Goal: Information Seeking & Learning: Learn about a topic

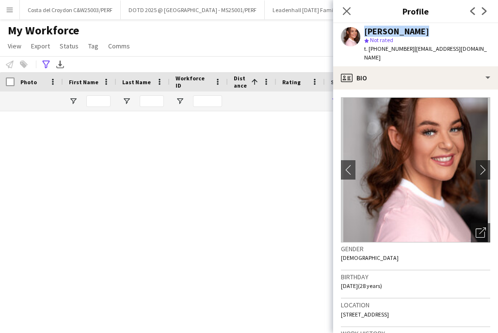
scroll to position [1585, 0]
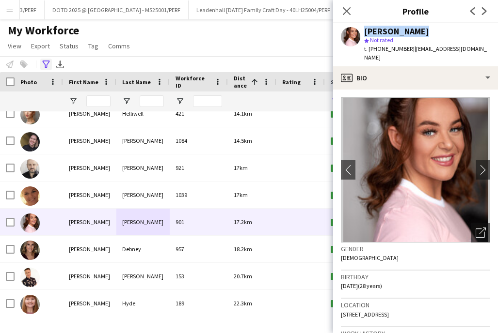
click at [45, 63] on icon "Advanced filters" at bounding box center [46, 65] width 8 height 8
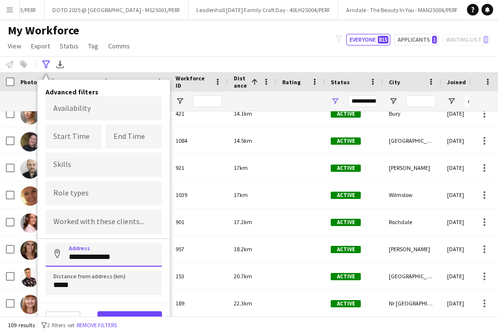
drag, startPoint x: 129, startPoint y: 253, endPoint x: 56, endPoint y: 253, distance: 73.2
click at [56, 253] on input "**********" at bounding box center [104, 255] width 116 height 24
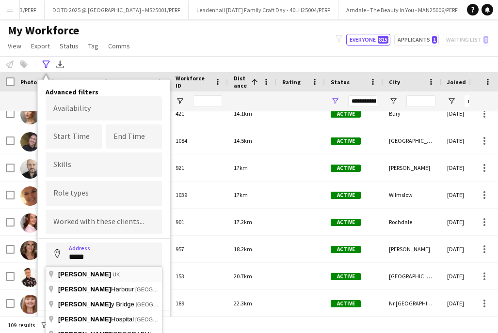
type input "*********"
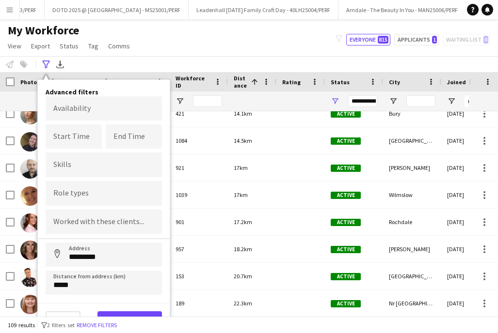
scroll to position [5, 0]
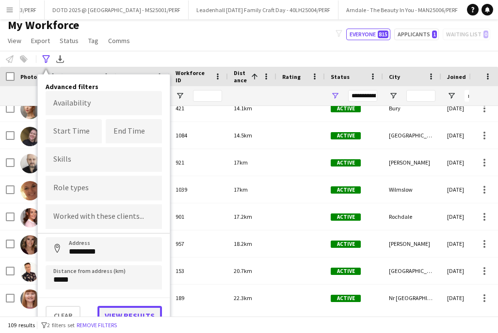
click at [133, 315] on button "View results" at bounding box center [129, 315] width 64 height 19
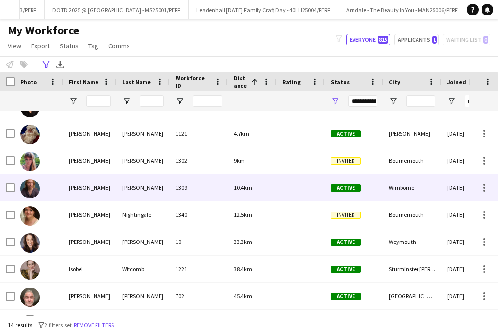
scroll to position [19, 0]
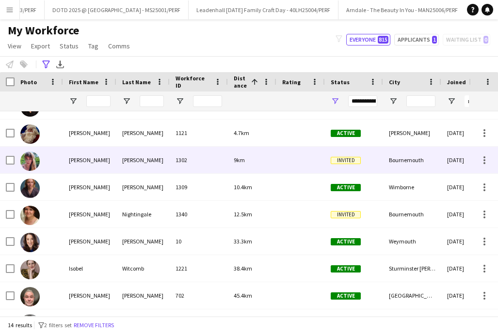
click at [107, 162] on div "[PERSON_NAME]" at bounding box center [89, 160] width 53 height 27
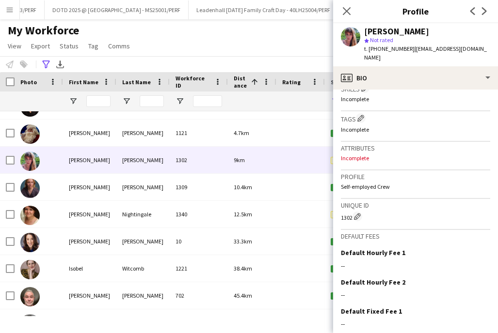
scroll to position [356, 0]
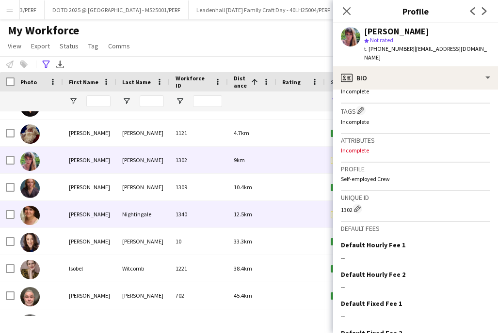
click at [89, 211] on div "[PERSON_NAME]" at bounding box center [89, 214] width 53 height 27
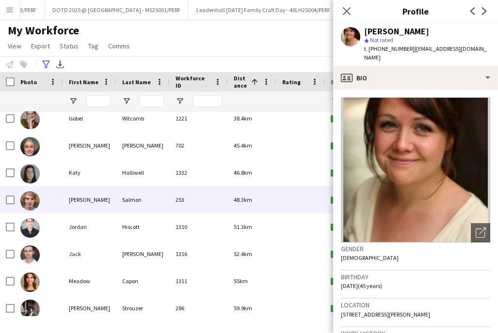
scroll to position [175, 0]
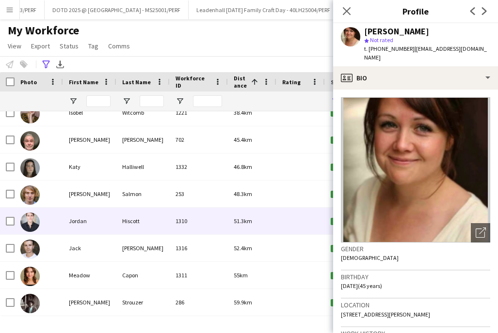
click at [70, 221] on div "Jordan" at bounding box center [89, 221] width 53 height 27
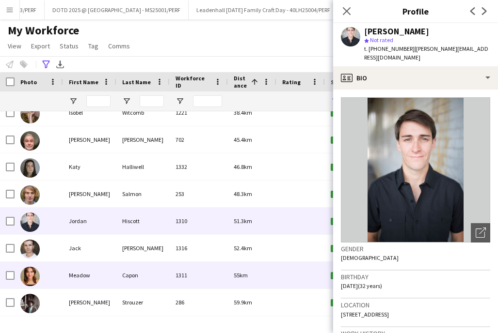
click at [114, 275] on div "Meadow" at bounding box center [89, 275] width 53 height 27
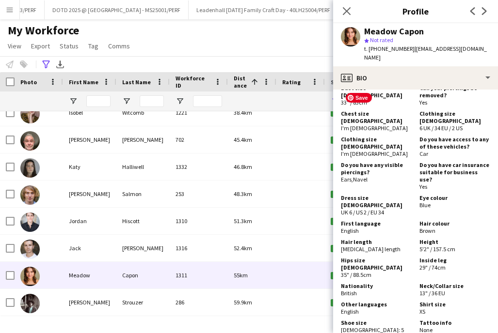
scroll to position [641, 0]
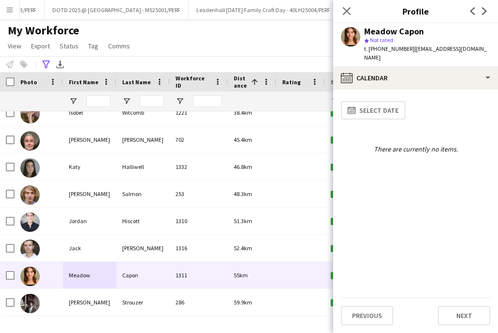
click at [367, 327] on app-calendar-tab "calendar-full Select date There are currently no items. Previous Next" at bounding box center [415, 212] width 165 height 244
click at [369, 320] on button "Previous" at bounding box center [367, 315] width 52 height 19
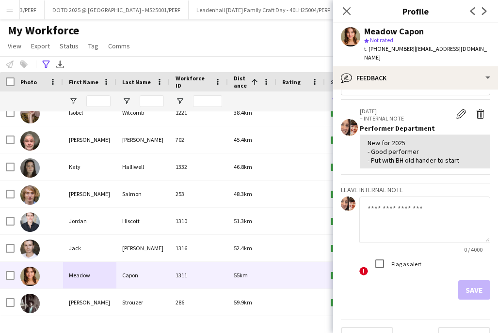
scroll to position [39, 0]
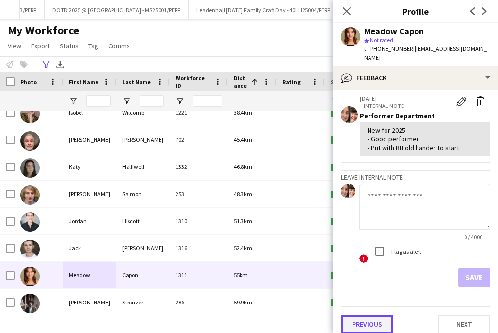
click at [371, 315] on button "Previous" at bounding box center [367, 324] width 52 height 19
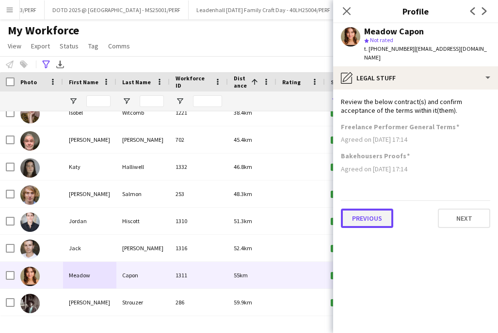
click at [380, 216] on button "Previous" at bounding box center [367, 218] width 52 height 19
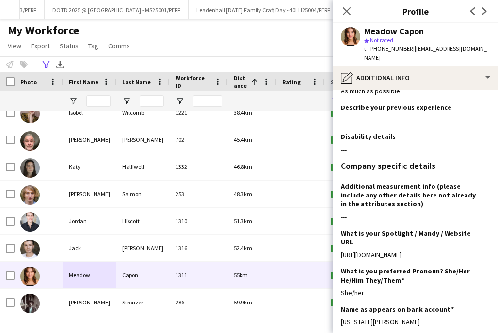
scroll to position [62, 0]
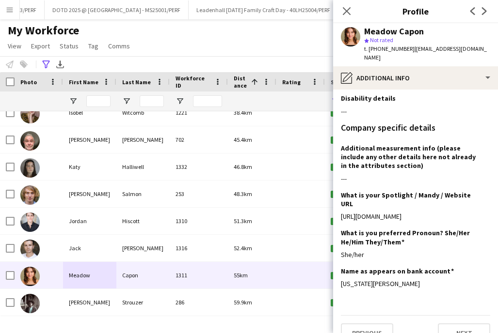
drag, startPoint x: 463, startPoint y: 199, endPoint x: 340, endPoint y: 197, distance: 123.1
click at [340, 197] on app-section-data-types "What is your capacity to work? Edit this field As much as possible Describe you…" at bounding box center [415, 212] width 165 height 244
copy div "[URL][DOMAIN_NAME]"
click at [44, 61] on icon at bounding box center [45, 65] width 7 height 8
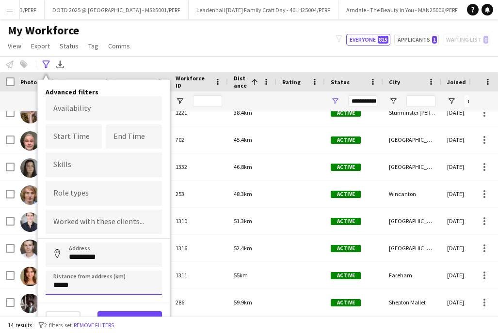
click at [57, 283] on input "*****" at bounding box center [104, 283] width 116 height 24
click button "Address" at bounding box center [57, 254] width 23 height 23
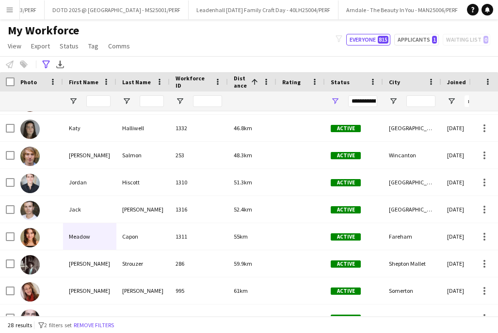
scroll to position [555, 0]
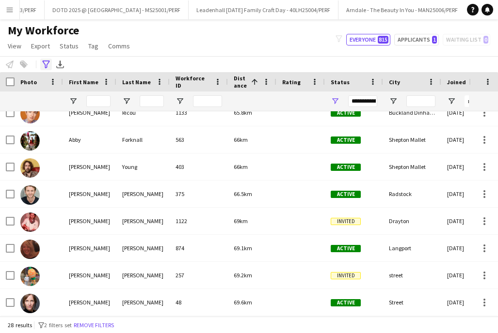
click at [47, 63] on icon "Advanced filters" at bounding box center [46, 65] width 8 height 8
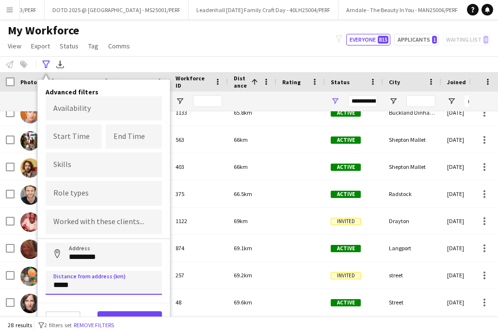
click at [57, 284] on input "*****" at bounding box center [104, 283] width 116 height 24
type input "****"
click button "Address" at bounding box center [57, 254] width 23 height 23
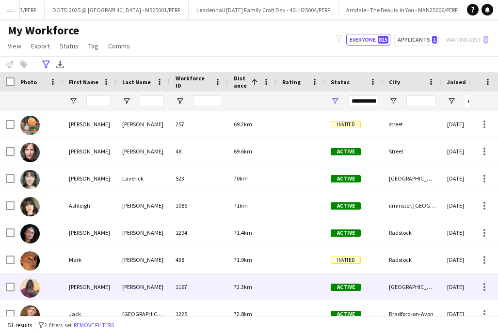
scroll to position [708, 0]
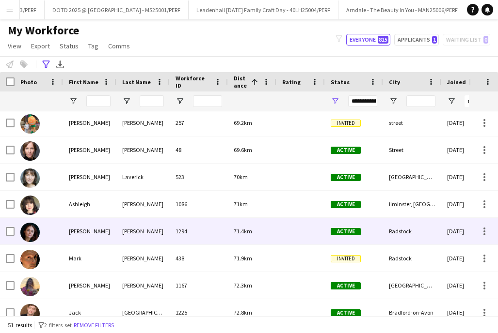
click at [80, 236] on div "[PERSON_NAME]" at bounding box center [89, 231] width 53 height 27
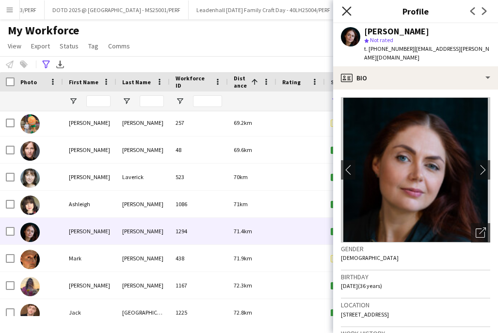
click at [348, 11] on icon "Close pop-in" at bounding box center [346, 10] width 9 height 9
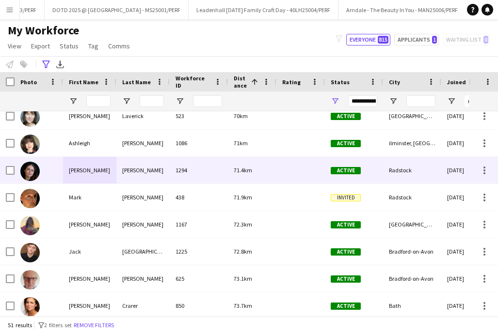
scroll to position [774, 0]
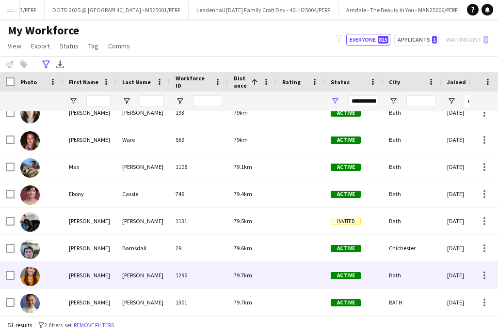
click at [91, 269] on div "[PERSON_NAME]" at bounding box center [89, 275] width 53 height 27
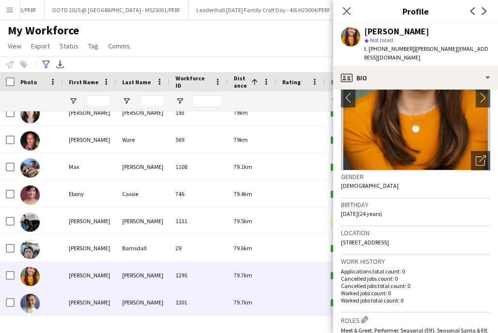
click at [92, 302] on div "[PERSON_NAME]" at bounding box center [89, 302] width 53 height 27
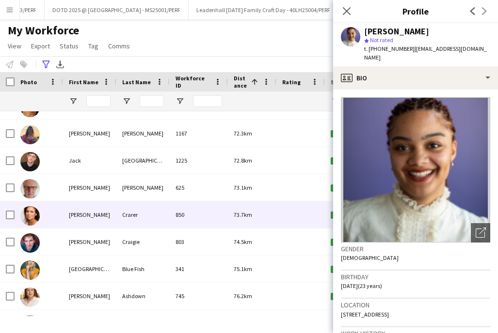
scroll to position [859, 0]
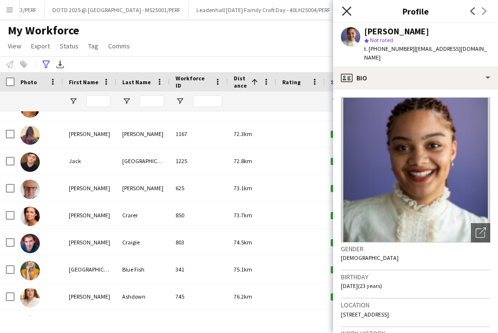
click at [346, 8] on icon "Close pop-in" at bounding box center [346, 10] width 9 height 9
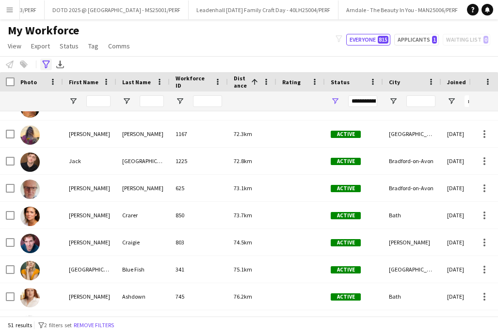
click at [41, 65] on div "Advanced filters" at bounding box center [46, 65] width 12 height 12
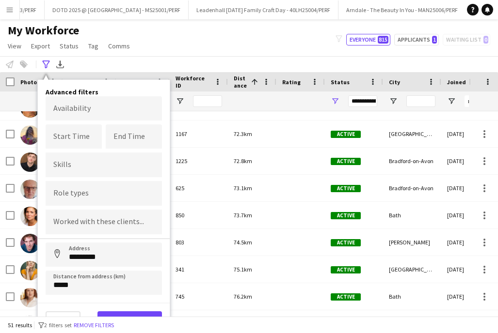
scroll to position [5, 0]
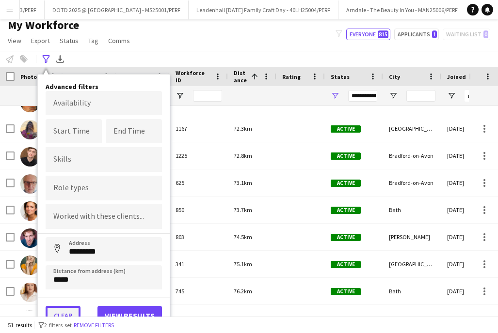
click at [63, 313] on button "Clear" at bounding box center [63, 315] width 35 height 19
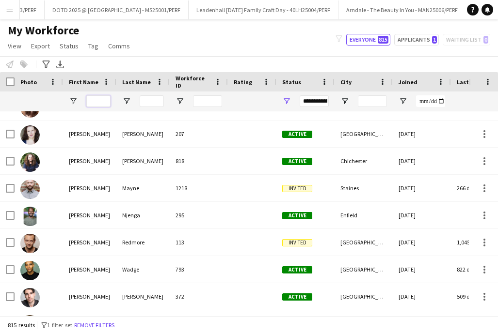
click at [95, 99] on input "First Name Filter Input" at bounding box center [98, 101] width 24 height 12
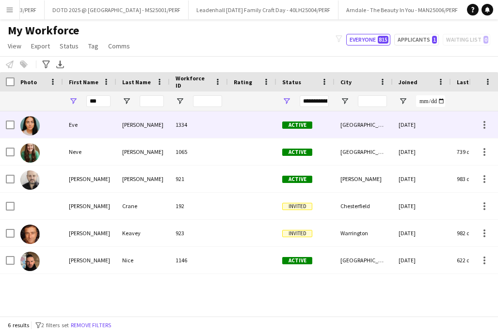
click at [139, 128] on div "[PERSON_NAME]" at bounding box center [142, 124] width 53 height 27
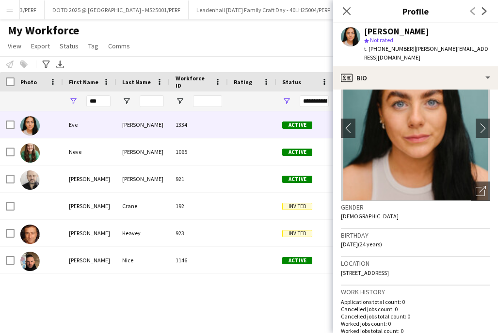
scroll to position [18, 0]
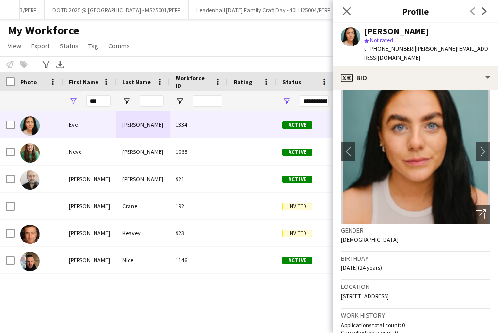
drag, startPoint x: 427, startPoint y: 28, endPoint x: 366, endPoint y: 28, distance: 61.1
click at [366, 28] on div "[PERSON_NAME]" at bounding box center [427, 31] width 126 height 9
copy div "[PERSON_NAME]"
click at [346, 9] on icon "Close pop-in" at bounding box center [346, 10] width 9 height 9
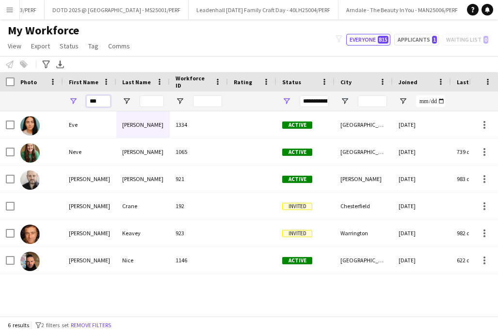
click at [102, 99] on input "***" at bounding box center [98, 101] width 24 height 12
type input "*"
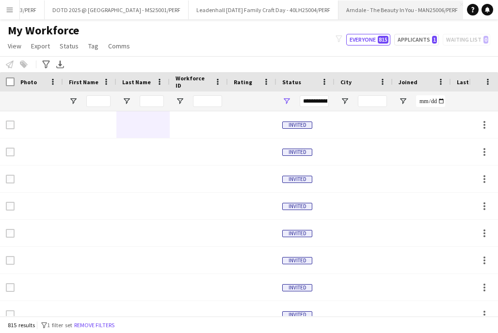
click at [418, 9] on button "Arndale - The Beauty In You - MAN25006/PERF Close" at bounding box center [401, 9] width 127 height 19
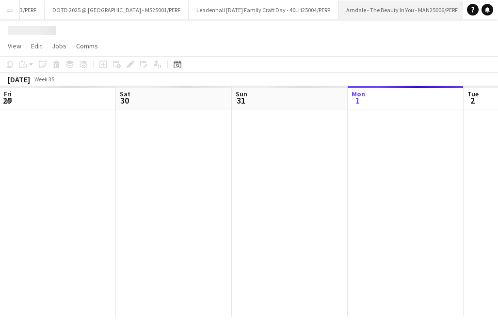
scroll to position [0, 232]
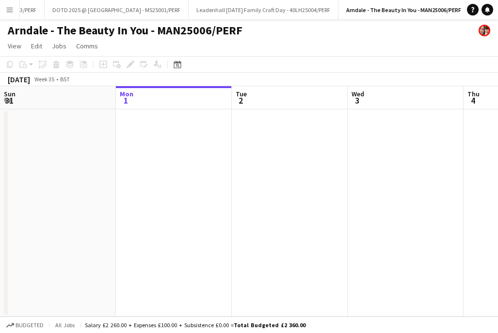
click at [9, 8] on app-icon "Menu" at bounding box center [10, 10] width 8 height 8
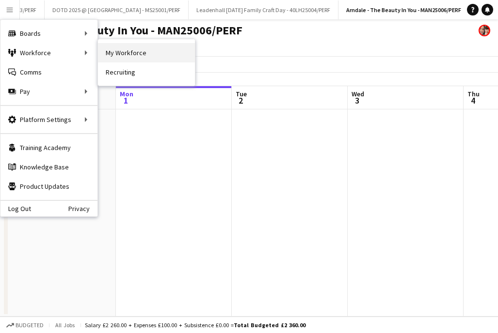
click at [141, 52] on link "My Workforce" at bounding box center [146, 52] width 97 height 19
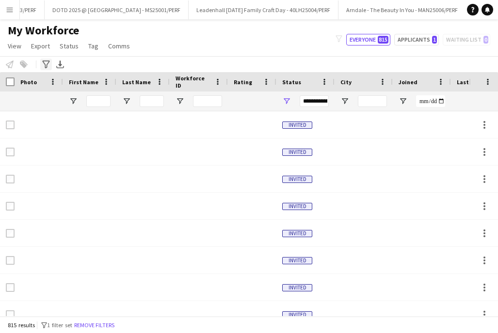
click at [48, 63] on icon "Advanced filters" at bounding box center [46, 65] width 8 height 8
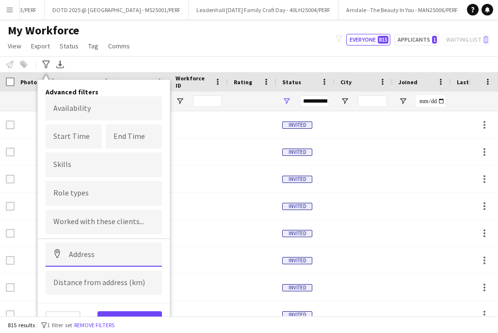
click at [89, 253] on input at bounding box center [104, 255] width 116 height 24
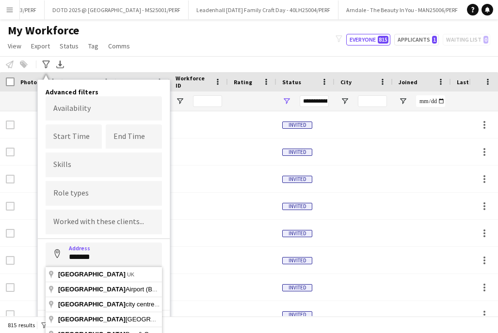
type input "**********"
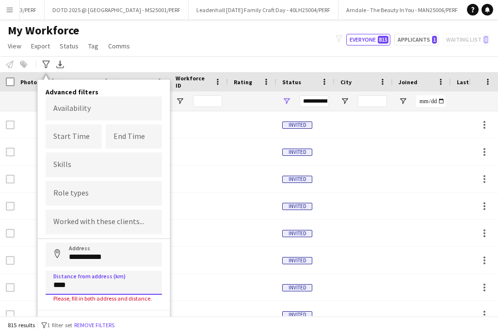
type input "*****"
click button "Address" at bounding box center [57, 254] width 23 height 23
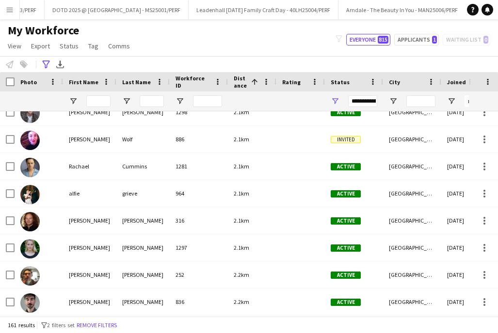
scroll to position [917, 0]
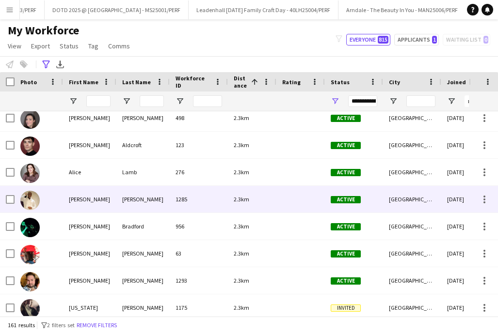
click at [121, 200] on div "[PERSON_NAME]" at bounding box center [142, 199] width 53 height 27
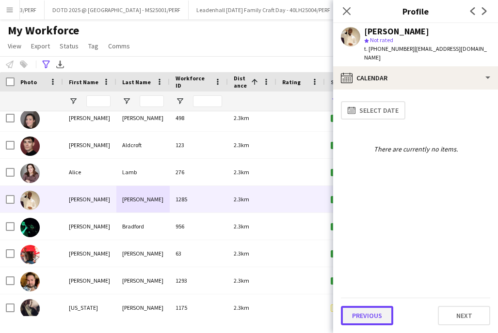
click at [374, 315] on button "Previous" at bounding box center [367, 315] width 52 height 19
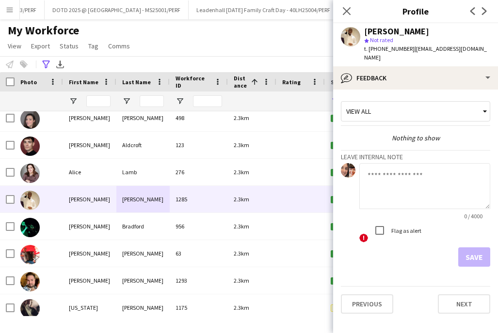
click at [374, 315] on app-crew-profile-feedback-tab "View all Nothing to show Leave internal note 0 / 4000 ! Flag as alert Save Prev…" at bounding box center [415, 212] width 165 height 244
click at [375, 303] on button "Previous" at bounding box center [367, 304] width 52 height 19
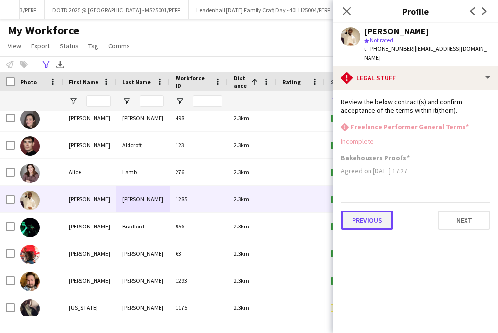
click at [376, 222] on button "Previous" at bounding box center [367, 220] width 52 height 19
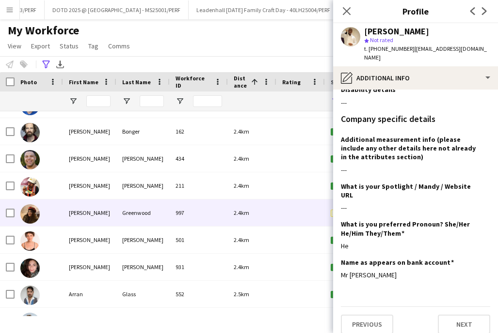
click at [145, 219] on div "Greenwood" at bounding box center [142, 213] width 53 height 27
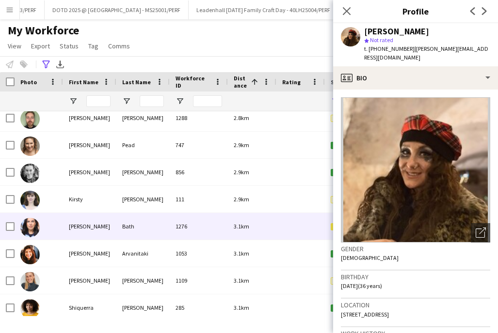
click at [119, 227] on div "Bath" at bounding box center [142, 226] width 53 height 27
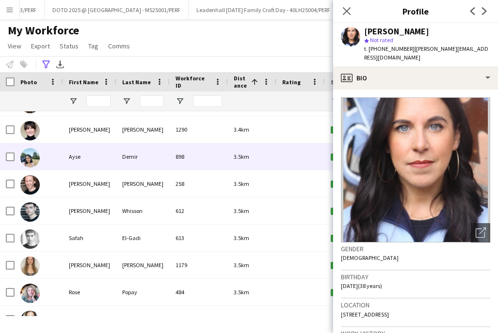
click at [138, 155] on div "Demir" at bounding box center [142, 156] width 53 height 27
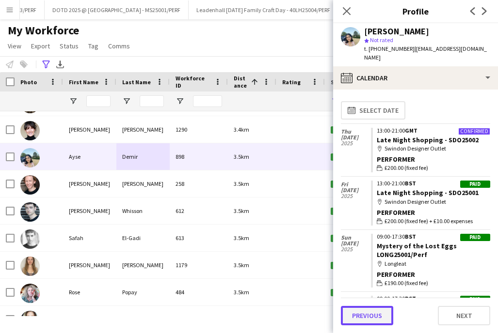
click at [375, 315] on button "Previous" at bounding box center [367, 315] width 52 height 19
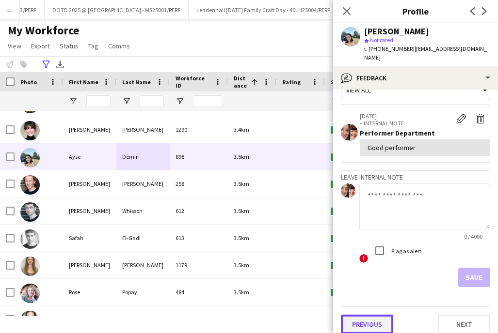
click at [374, 315] on button "Previous" at bounding box center [367, 324] width 52 height 19
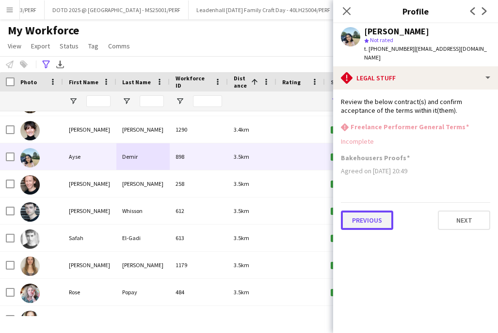
click at [384, 211] on button "Previous" at bounding box center [367, 220] width 52 height 19
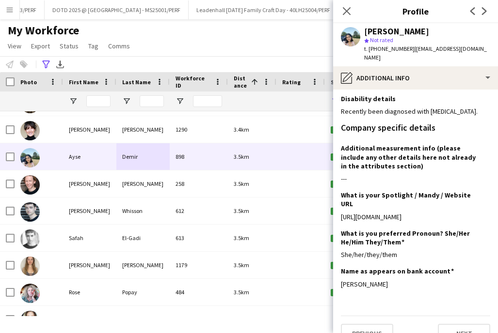
drag, startPoint x: 460, startPoint y: 200, endPoint x: 337, endPoint y: 198, distance: 122.6
click at [337, 198] on app-section-data-types "What is your capacity to work? Edit this field A few times a week Describe your…" at bounding box center [415, 212] width 165 height 244
copy div "[URL][DOMAIN_NAME]"
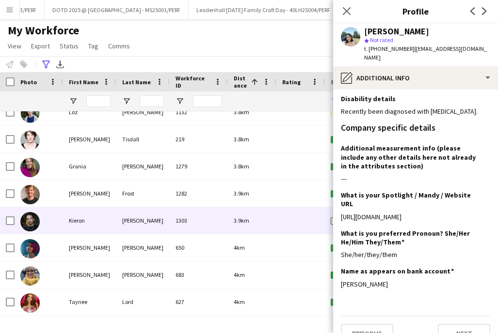
click at [134, 221] on div "[PERSON_NAME]" at bounding box center [142, 220] width 53 height 27
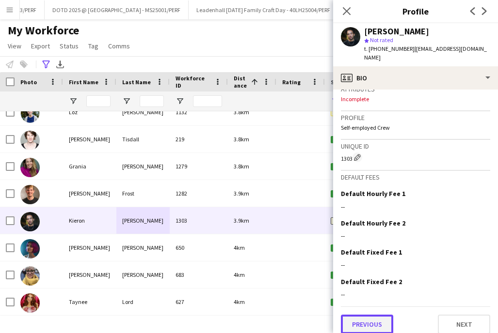
click at [370, 315] on button "Previous" at bounding box center [367, 324] width 52 height 19
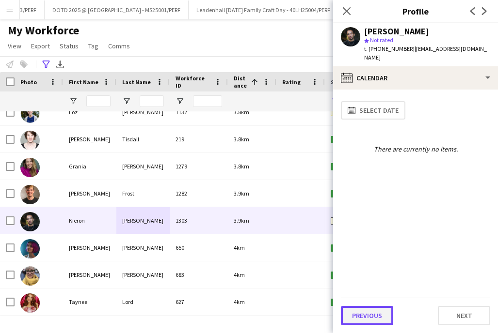
click at [370, 314] on button "Previous" at bounding box center [367, 315] width 52 height 19
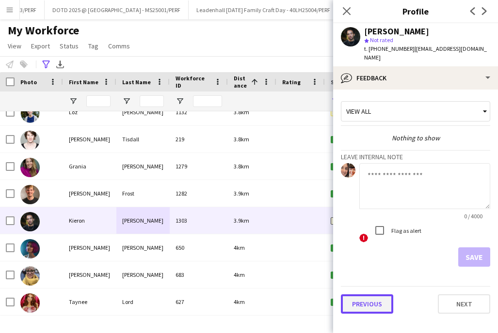
click at [375, 295] on button "Previous" at bounding box center [367, 304] width 52 height 19
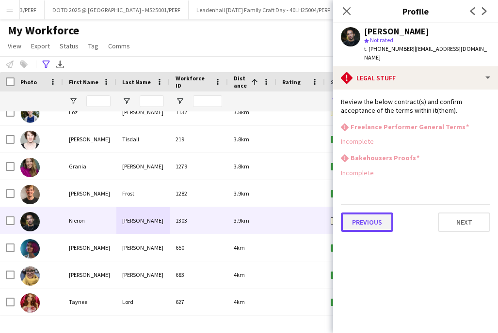
click at [380, 215] on button "Previous" at bounding box center [367, 222] width 52 height 19
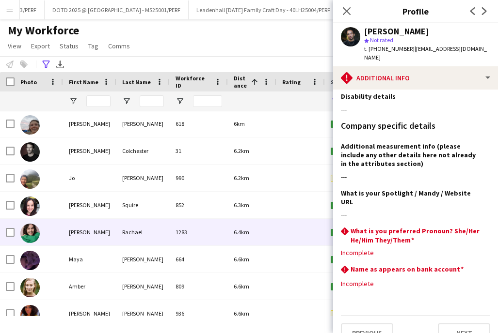
click at [106, 230] on div "[PERSON_NAME]" at bounding box center [89, 232] width 53 height 27
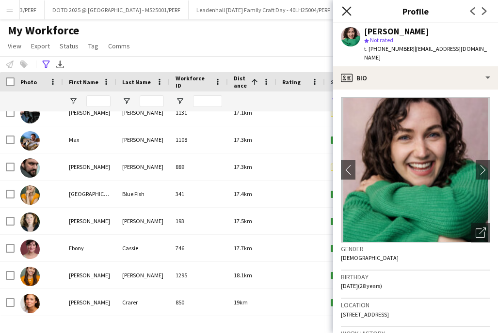
click at [347, 10] on icon at bounding box center [346, 10] width 9 height 9
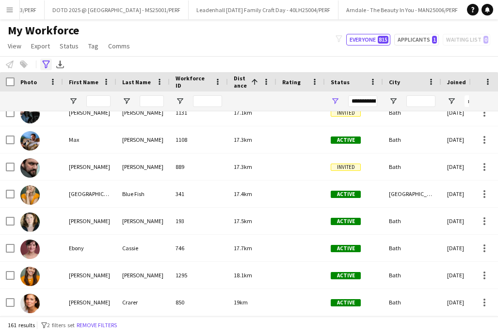
click at [46, 65] on icon "Advanced filters" at bounding box center [46, 65] width 8 height 8
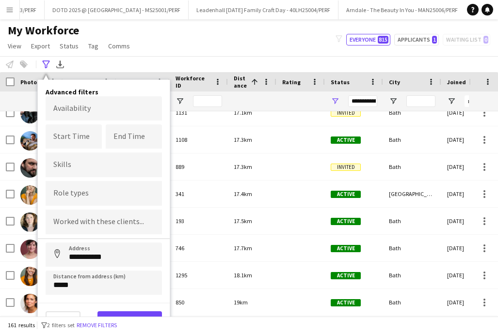
scroll to position [5, 0]
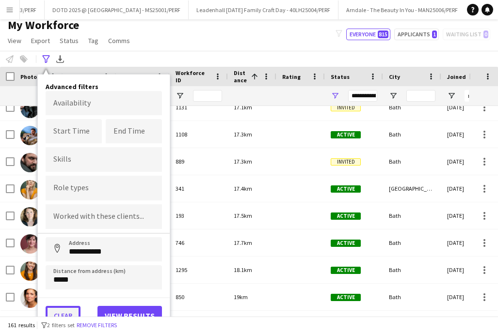
click at [60, 314] on button "Clear" at bounding box center [63, 315] width 35 height 19
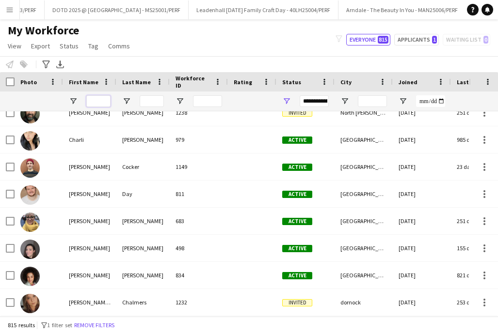
click at [98, 103] on input "First Name Filter Input" at bounding box center [98, 101] width 24 height 12
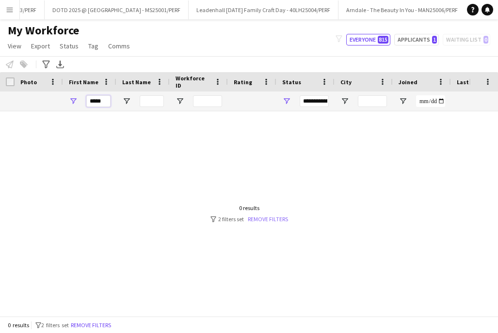
type input "*****"
click at [272, 217] on link "Remove filters" at bounding box center [268, 219] width 40 height 7
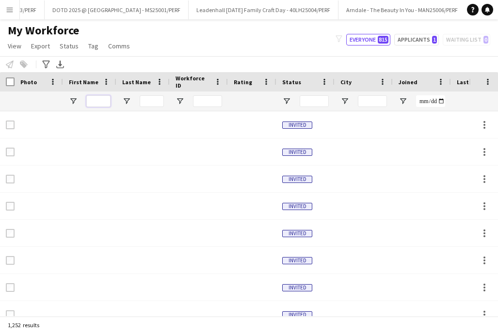
click at [101, 99] on input "First Name Filter Input" at bounding box center [98, 101] width 24 height 12
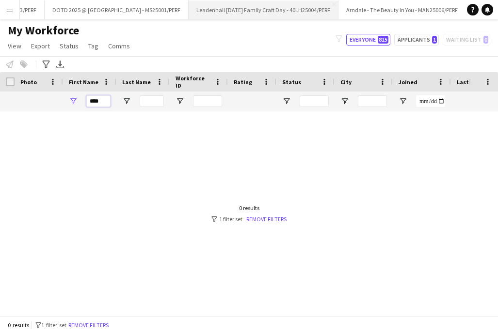
type input "****"
